Goal: Information Seeking & Learning: Find specific page/section

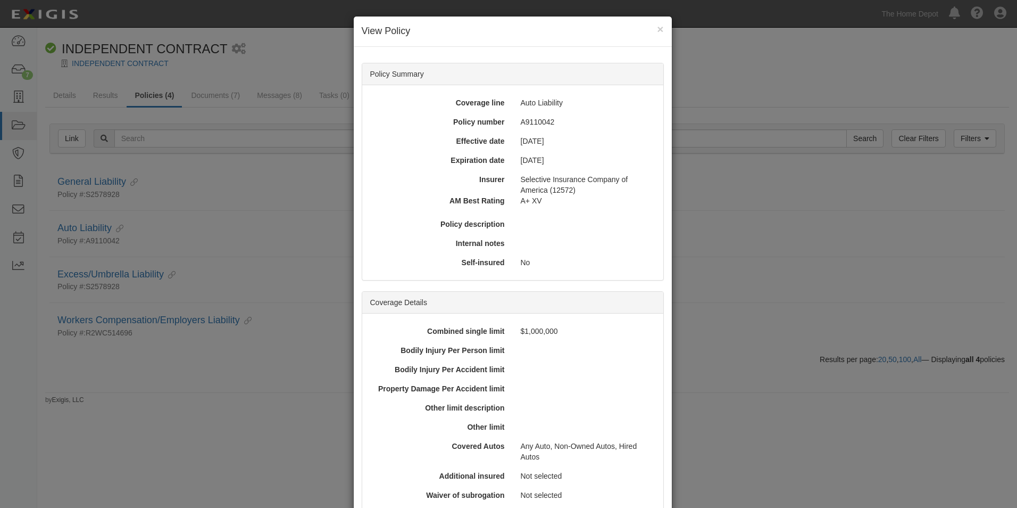
scroll to position [256, 0]
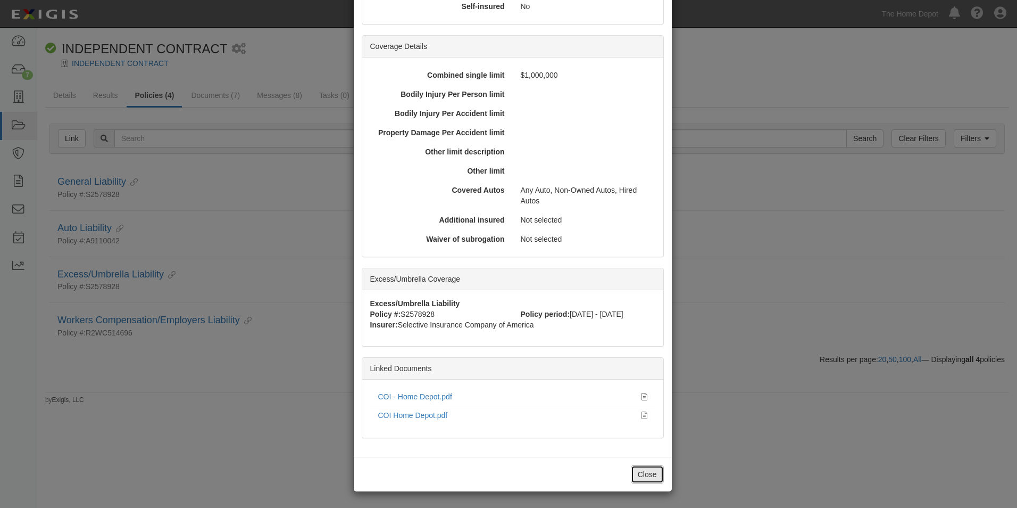
click at [641, 469] on button "Close" at bounding box center [647, 474] width 33 height 18
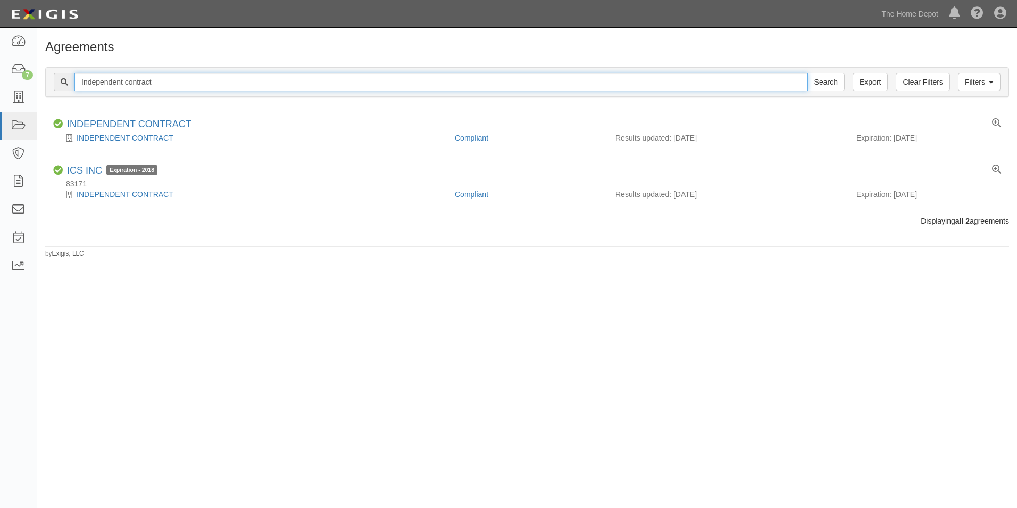
click at [169, 79] on input "Independent contract" at bounding box center [441, 82] width 734 height 18
type input "construction resources"
click at [808, 73] on input "Search" at bounding box center [826, 82] width 37 height 18
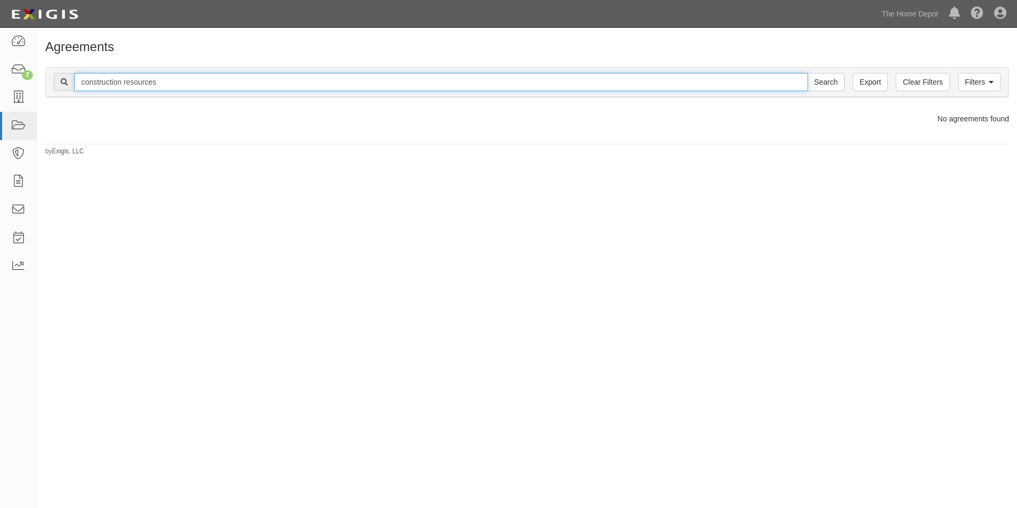
click at [82, 79] on input "construction resources" at bounding box center [441, 82] width 734 height 18
type input "new construction resources"
click at [808, 73] on input "Search" at bounding box center [826, 82] width 37 height 18
drag, startPoint x: 178, startPoint y: 81, endPoint x: 81, endPoint y: 82, distance: 96.8
click at [81, 82] on input "new construction resources" at bounding box center [441, 82] width 734 height 18
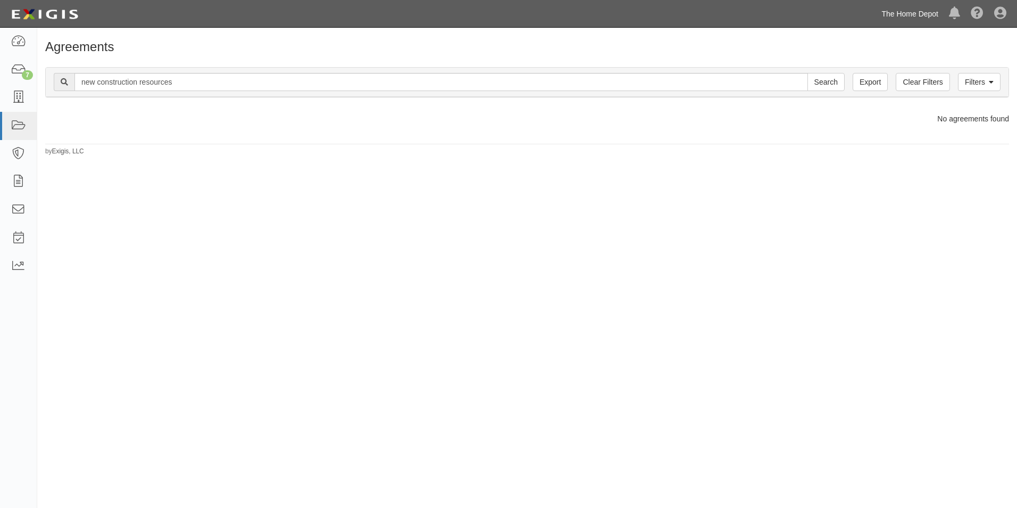
click at [906, 12] on link "The Home Depot" at bounding box center [910, 13] width 68 height 21
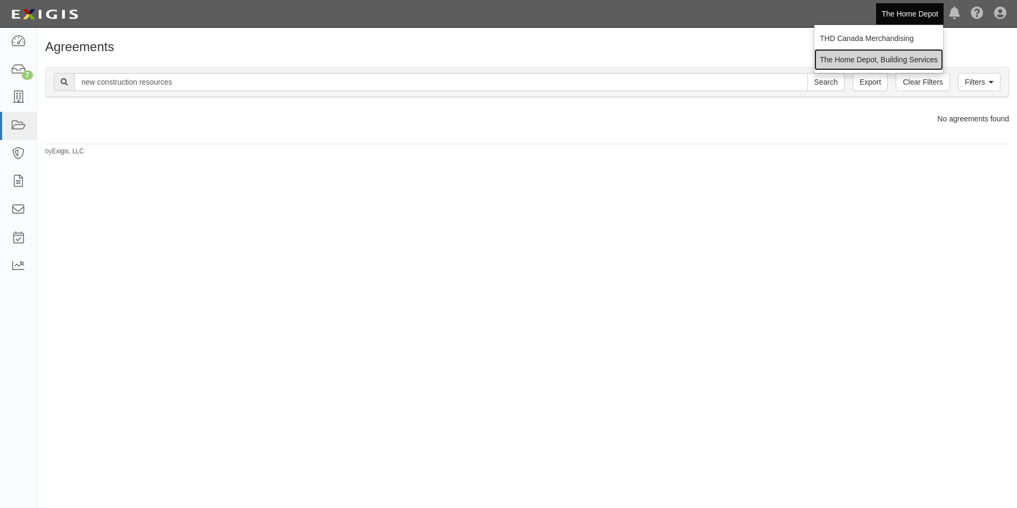
click at [900, 53] on link "The Home Depot, Building Services" at bounding box center [878, 59] width 129 height 21
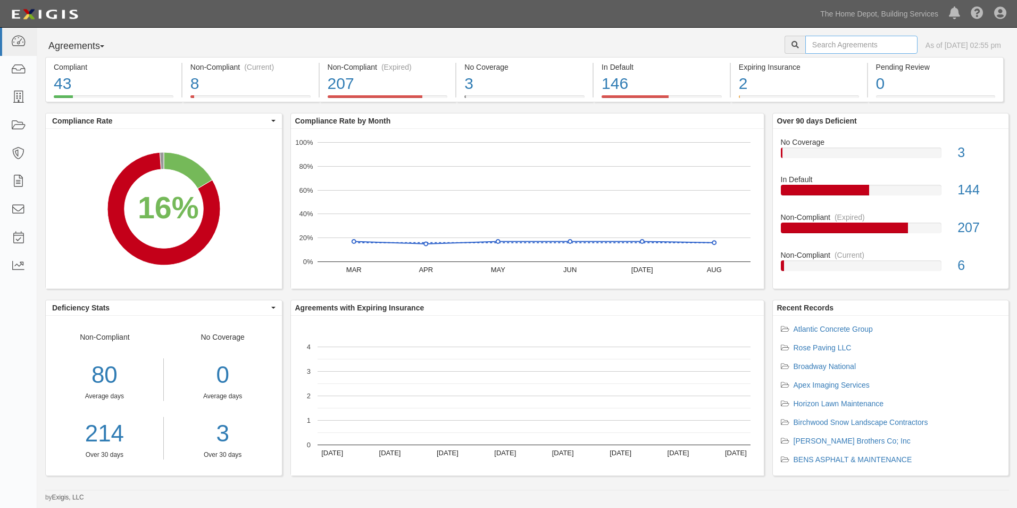
click at [815, 52] on input "text" at bounding box center [861, 45] width 112 height 18
paste input "new construction resources"
type input "new construction resources"
